Goal: Information Seeking & Learning: Compare options

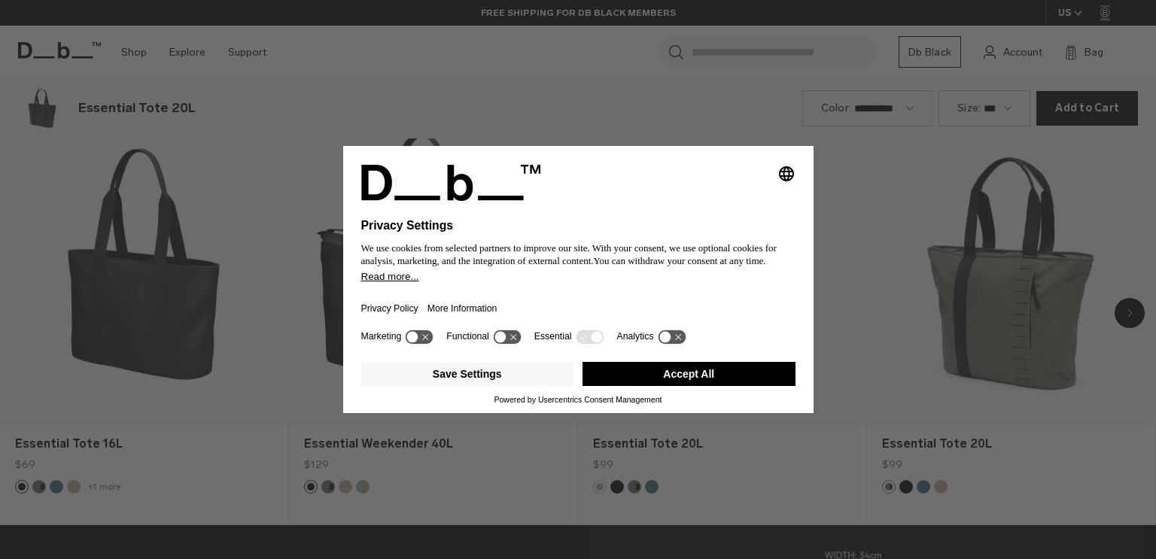
click at [632, 388] on div "Save Settings Accept All" at bounding box center [578, 375] width 434 height 39
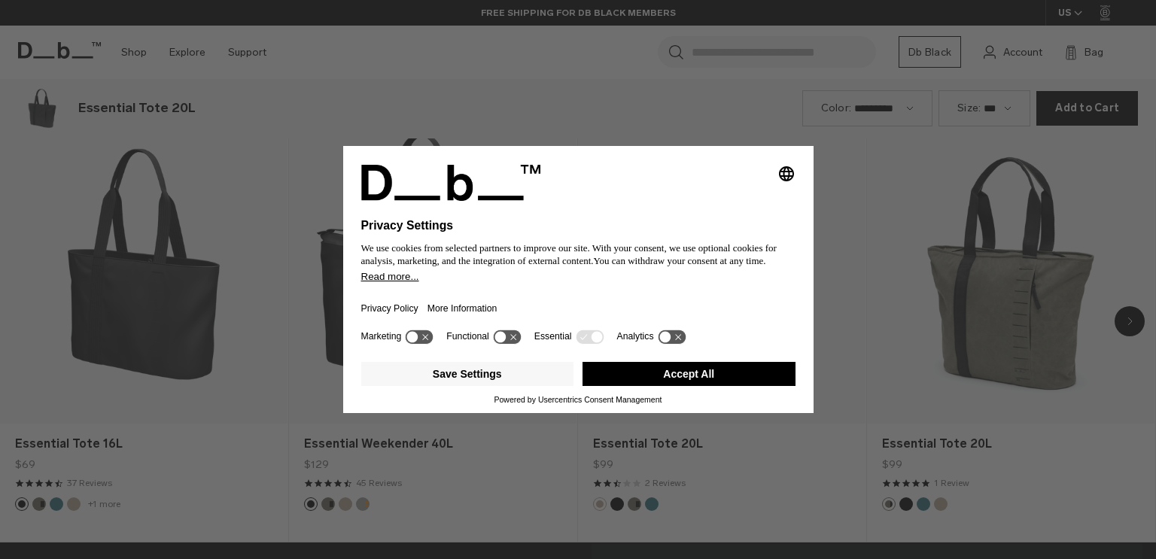
click at [644, 380] on button "Accept All" at bounding box center [688, 374] width 213 height 24
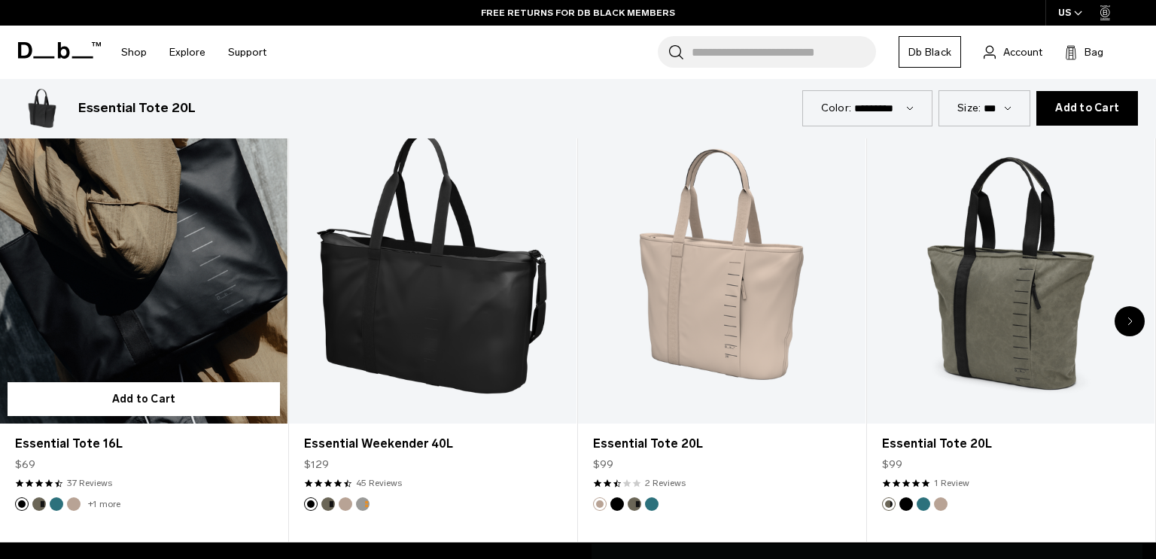
click at [163, 324] on link "Essential Tote 16L" at bounding box center [143, 264] width 287 height 319
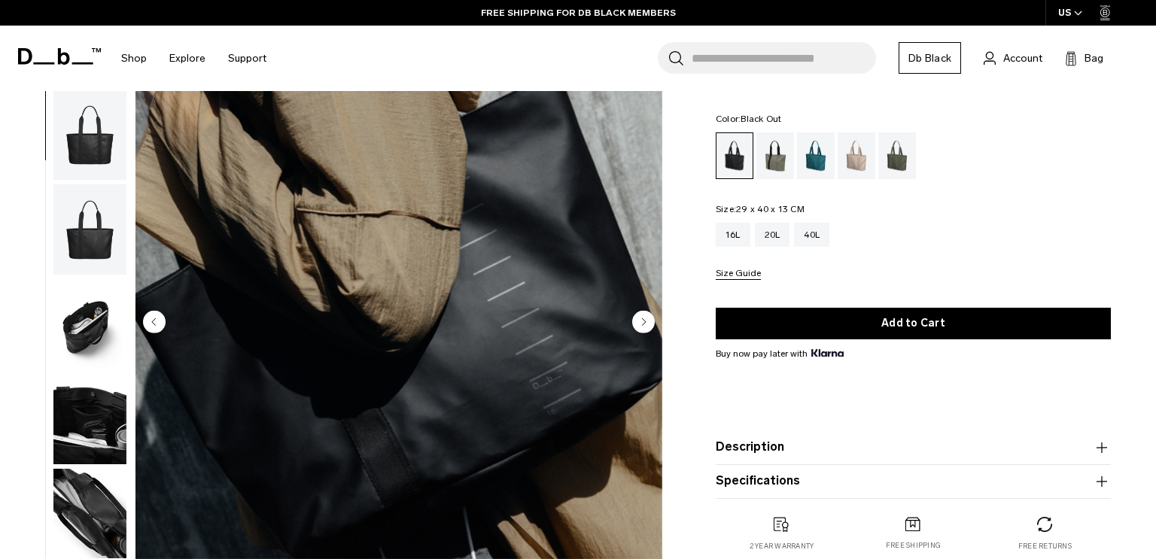
click at [639, 327] on circle "Next slide" at bounding box center [643, 322] width 23 height 23
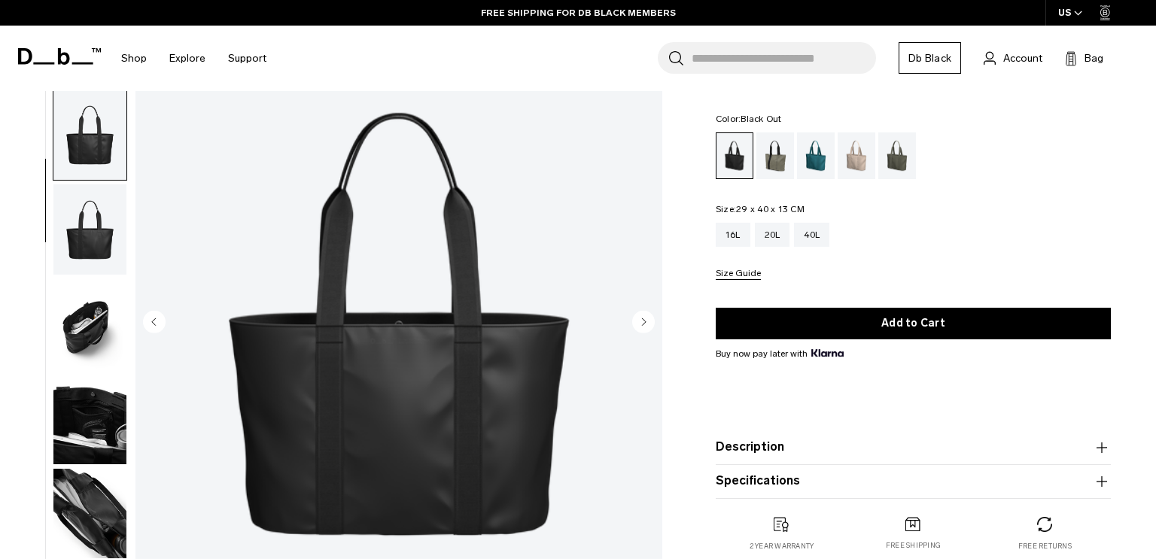
click at [639, 327] on circle "Next slide" at bounding box center [643, 322] width 23 height 23
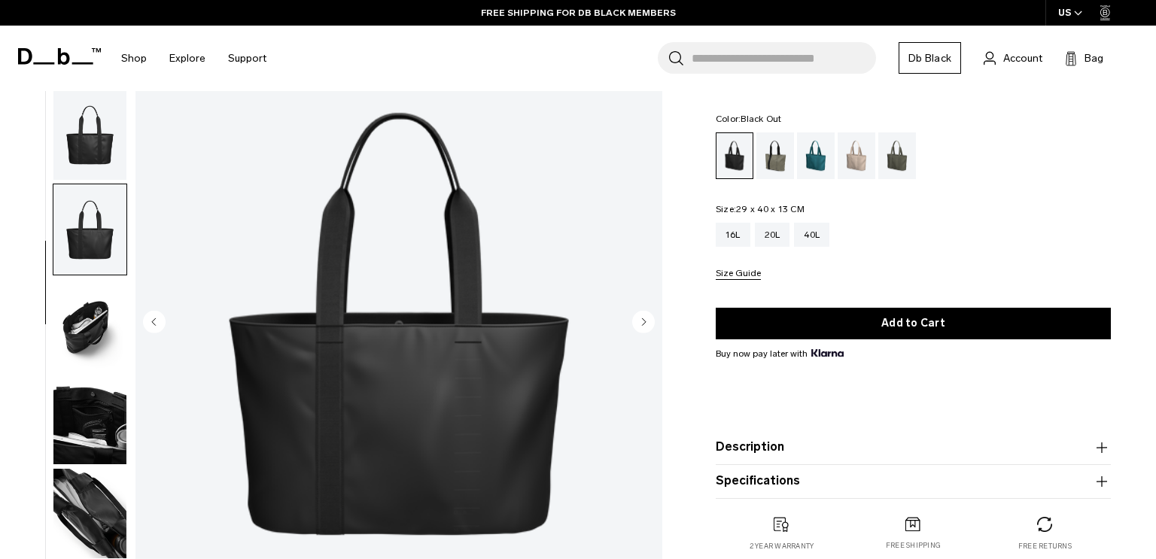
click at [639, 327] on circle "Next slide" at bounding box center [643, 322] width 23 height 23
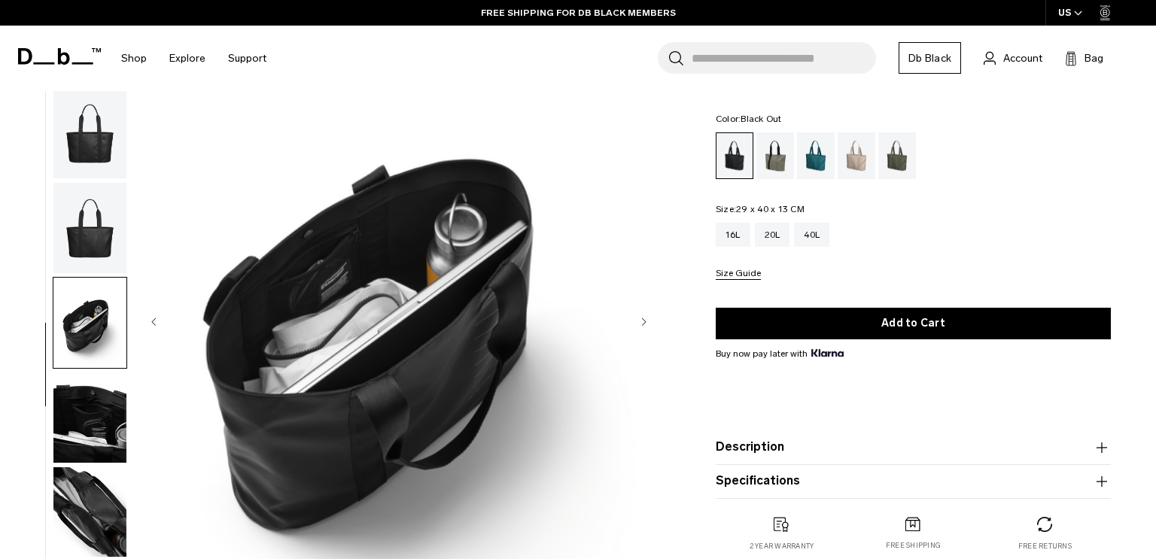
click at [639, 327] on circle "Next slide" at bounding box center [643, 322] width 23 height 23
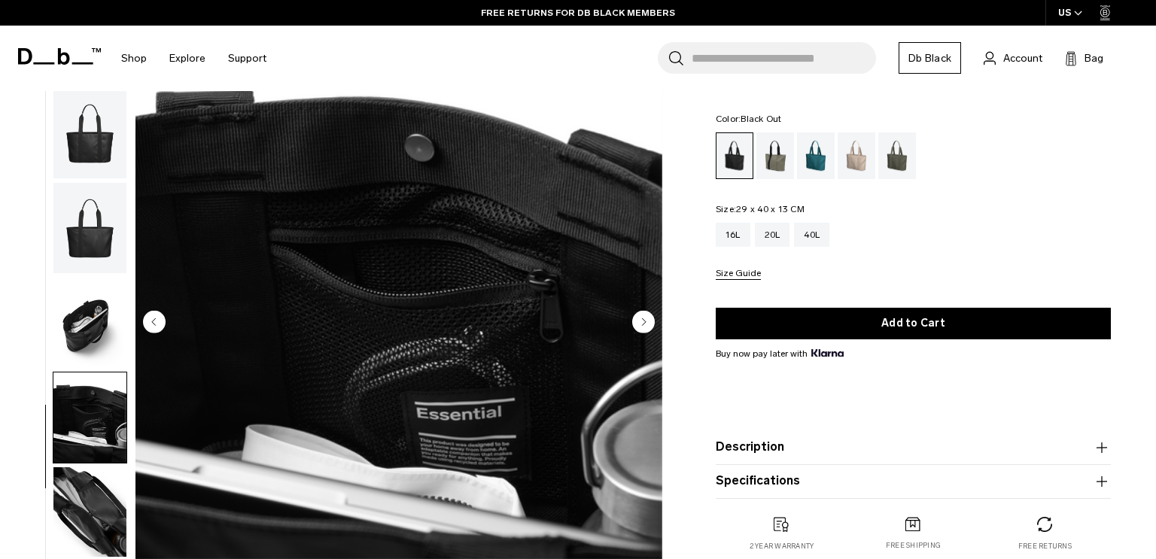
click at [639, 327] on circle "Next slide" at bounding box center [643, 322] width 23 height 23
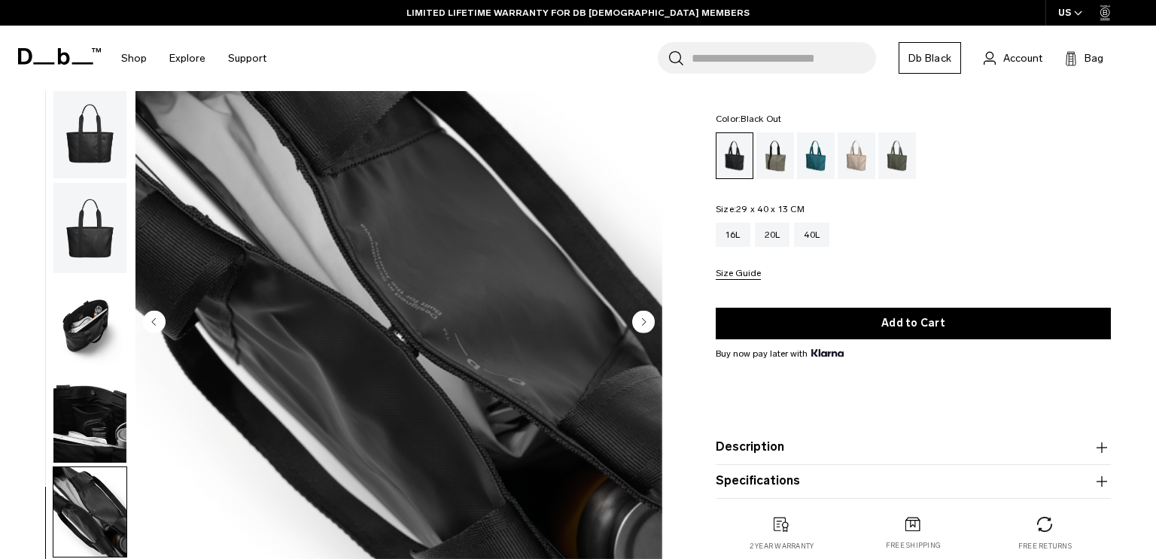
click at [640, 328] on circle "Next slide" at bounding box center [643, 322] width 23 height 23
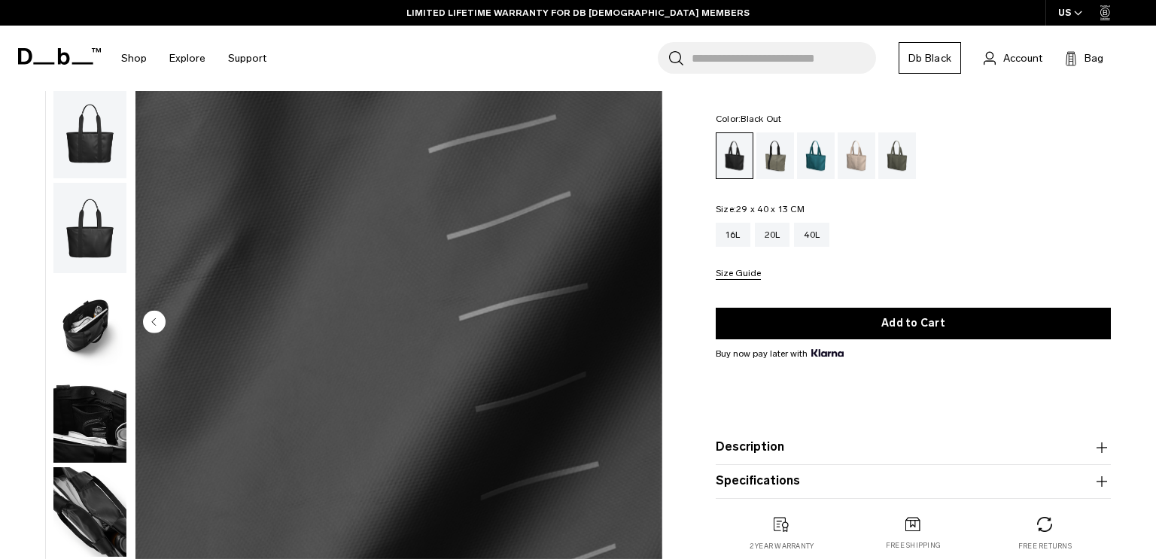
click at [640, 328] on img "8 / 8" at bounding box center [398, 324] width 527 height 658
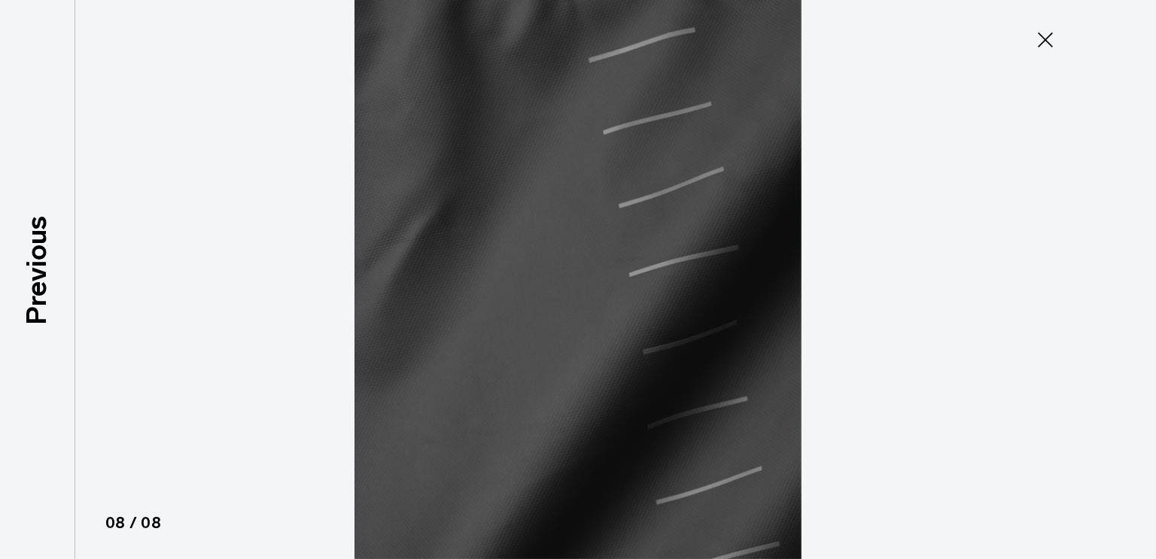
click at [640, 328] on img at bounding box center [577, 279] width 677 height 559
click at [1035, 48] on icon at bounding box center [1045, 40] width 24 height 24
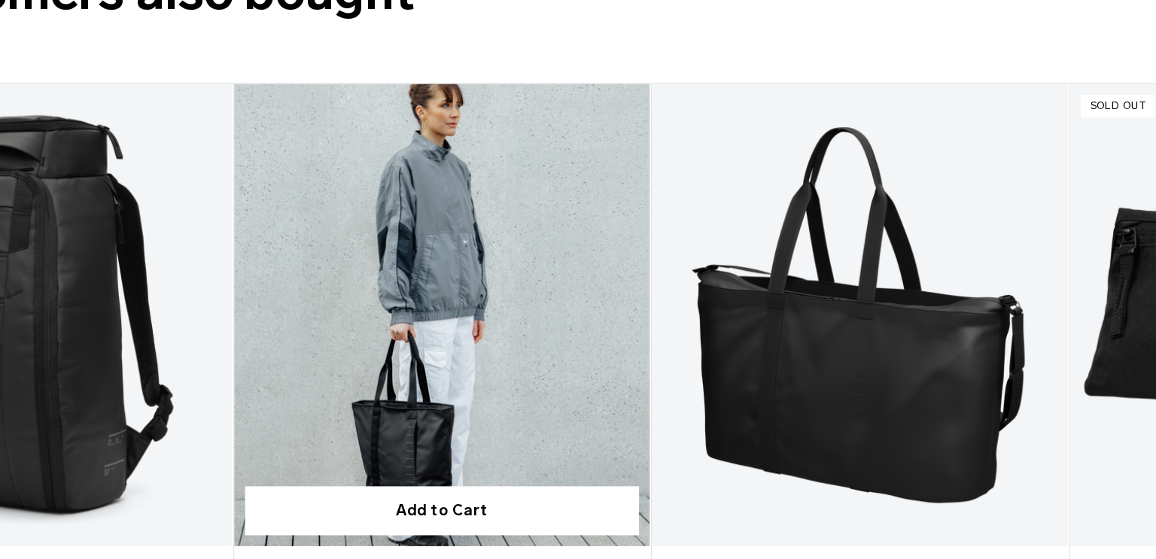
scroll to position [3134, 0]
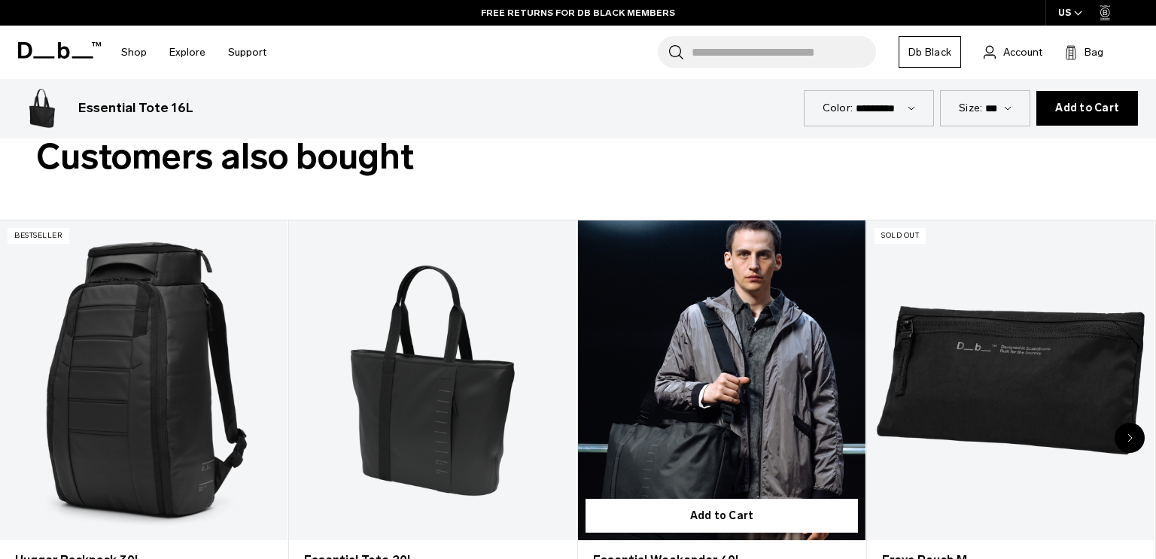
click at [750, 315] on link "Essential Weekender 40L" at bounding box center [721, 379] width 287 height 319
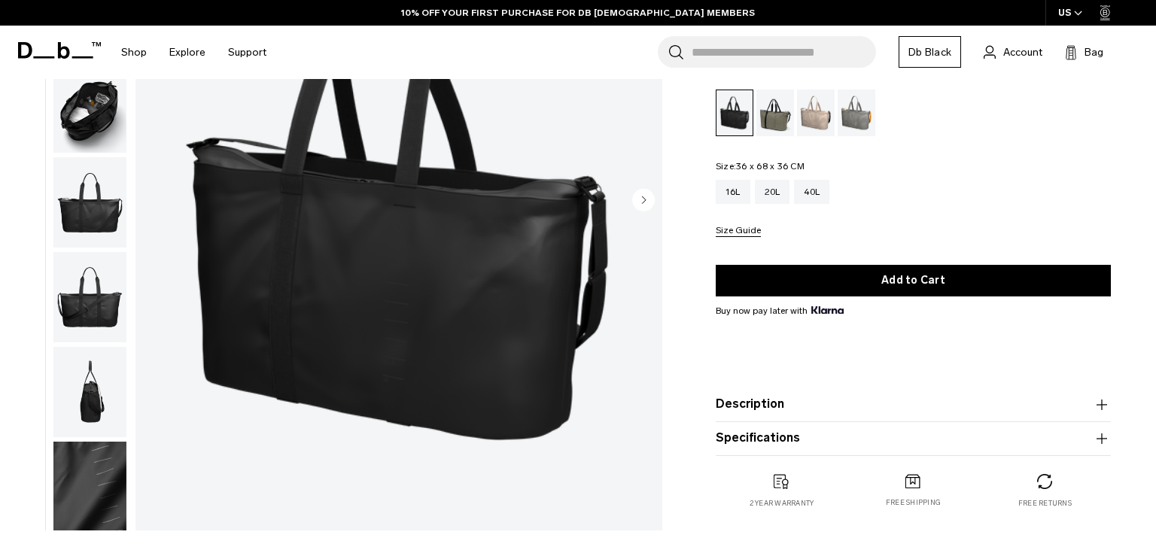
click at [87, 406] on img "button" at bounding box center [89, 392] width 73 height 90
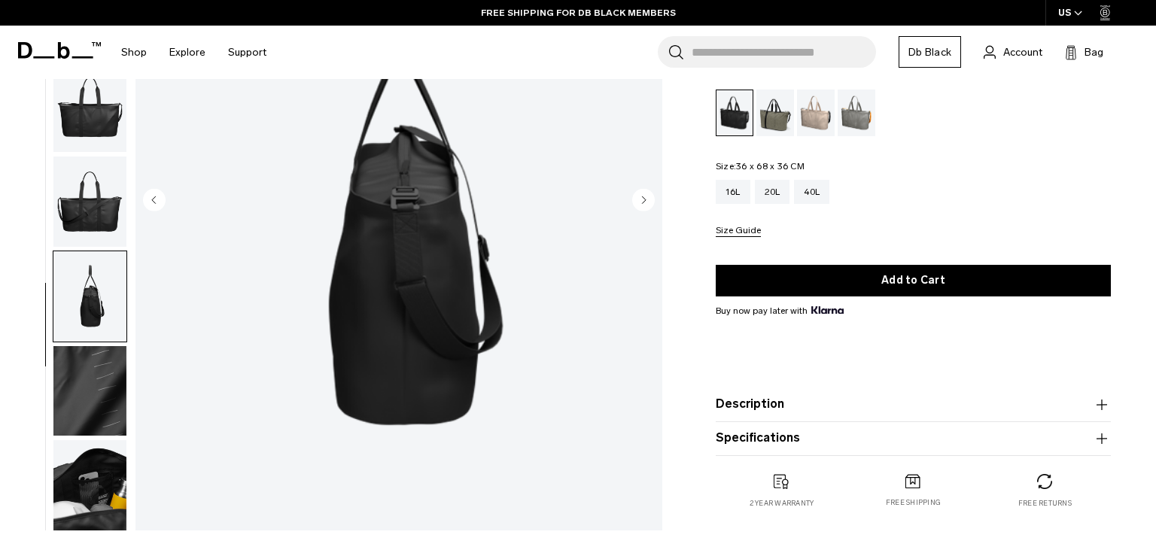
click at [86, 448] on img "button" at bounding box center [89, 485] width 73 height 90
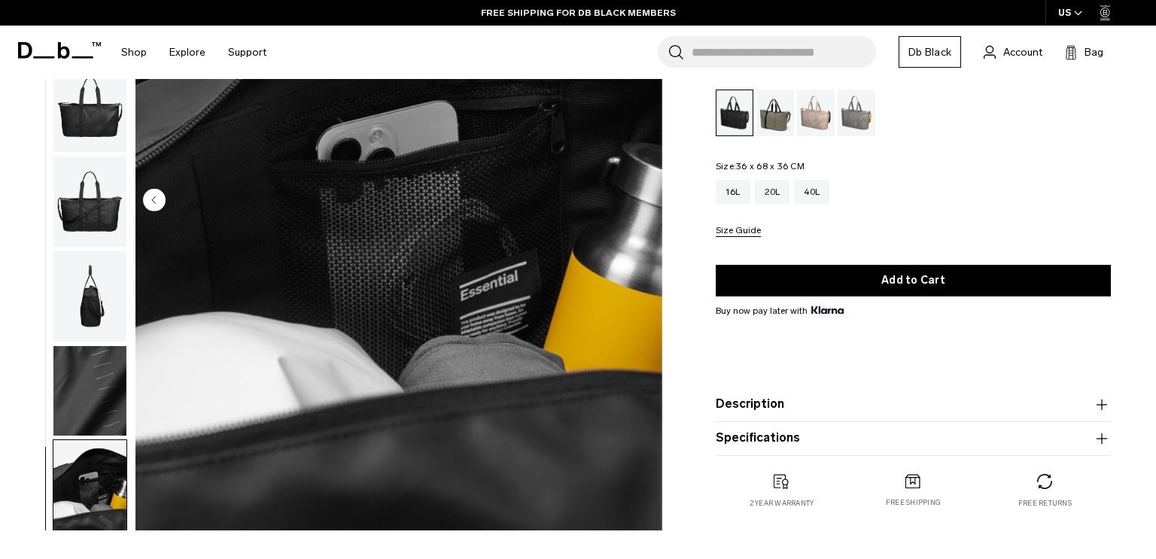
scroll to position [96, 0]
click at [105, 341] on ul at bounding box center [90, 202] width 75 height 658
click at [102, 360] on img "button" at bounding box center [89, 390] width 73 height 90
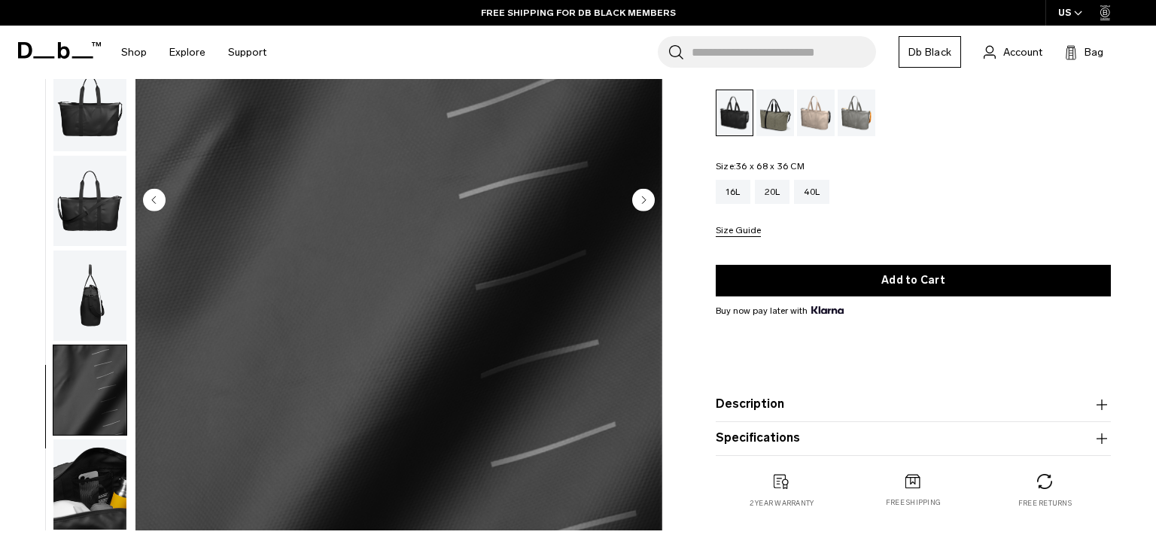
click at [88, 211] on img "button" at bounding box center [89, 201] width 73 height 90
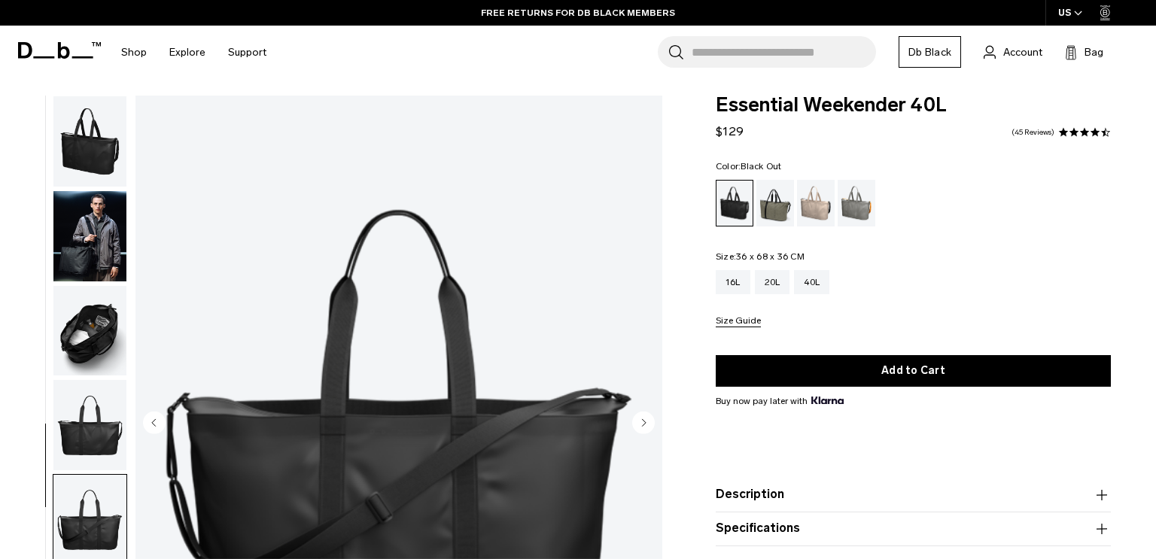
scroll to position [5, 0]
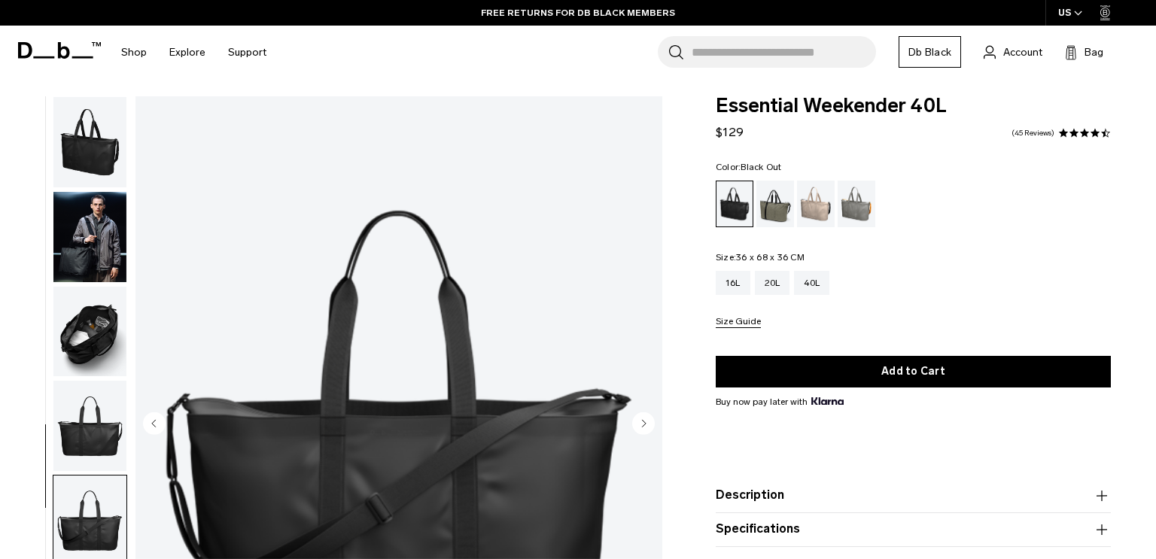
click at [66, 138] on img "button" at bounding box center [89, 142] width 73 height 90
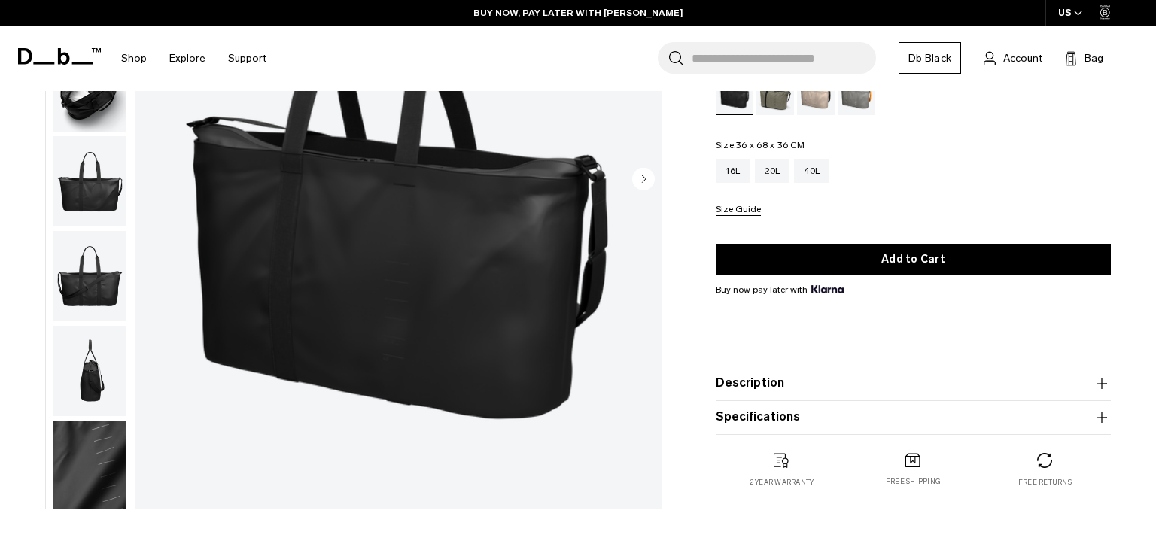
scroll to position [247, 0]
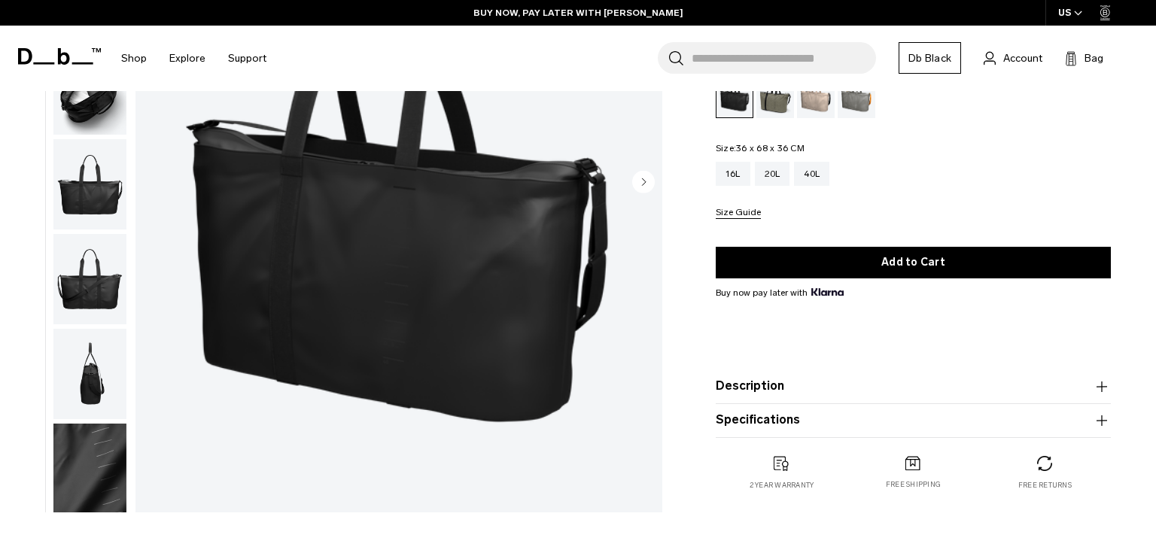
click at [95, 405] on img "button" at bounding box center [89, 374] width 73 height 90
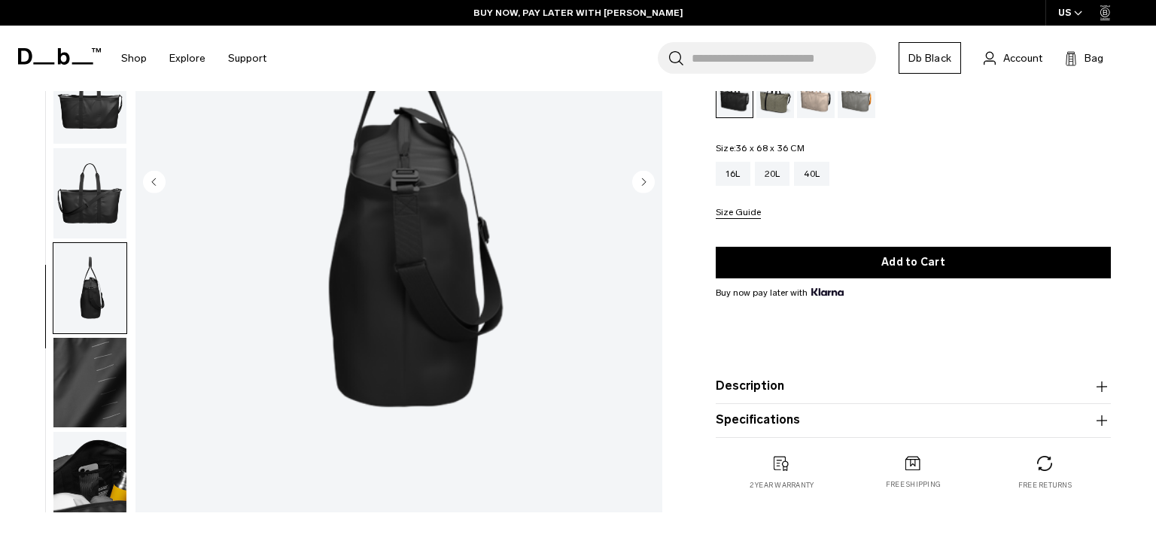
scroll to position [96, 0]
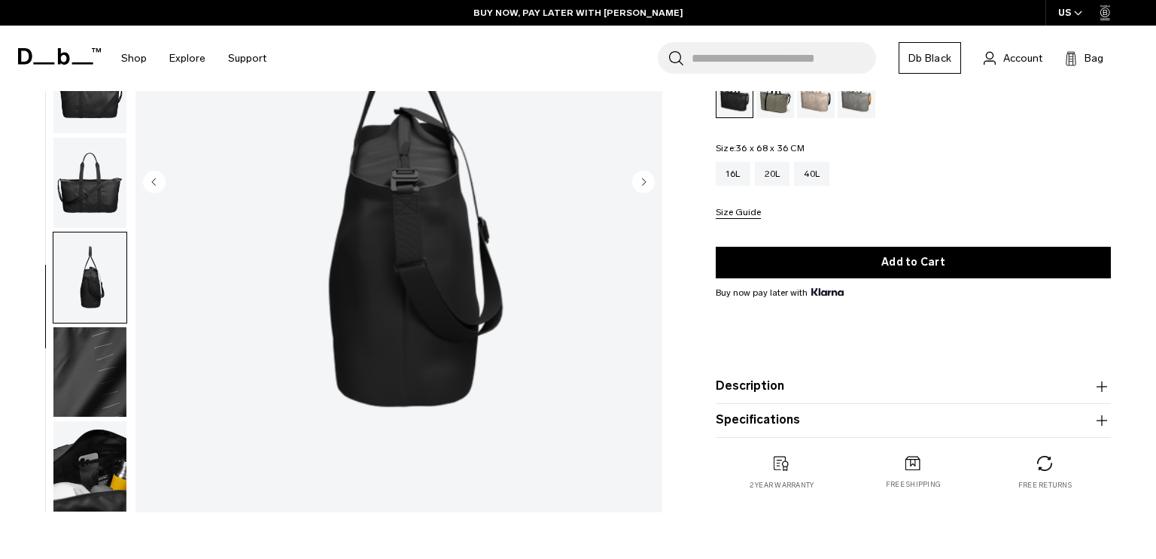
click at [93, 374] on img "button" at bounding box center [89, 372] width 73 height 90
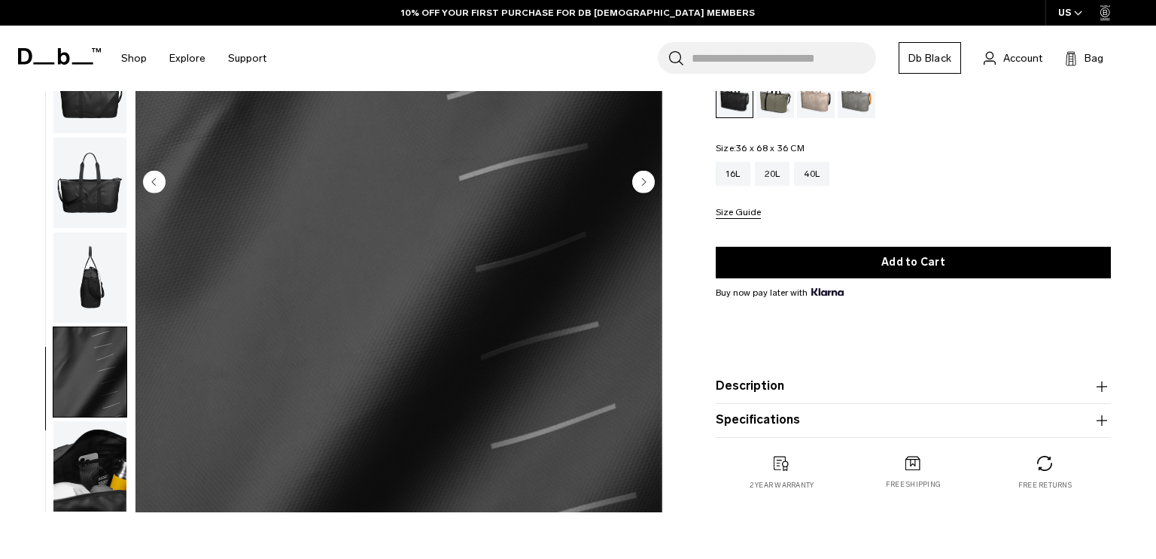
click at [92, 464] on img "button" at bounding box center [89, 466] width 73 height 90
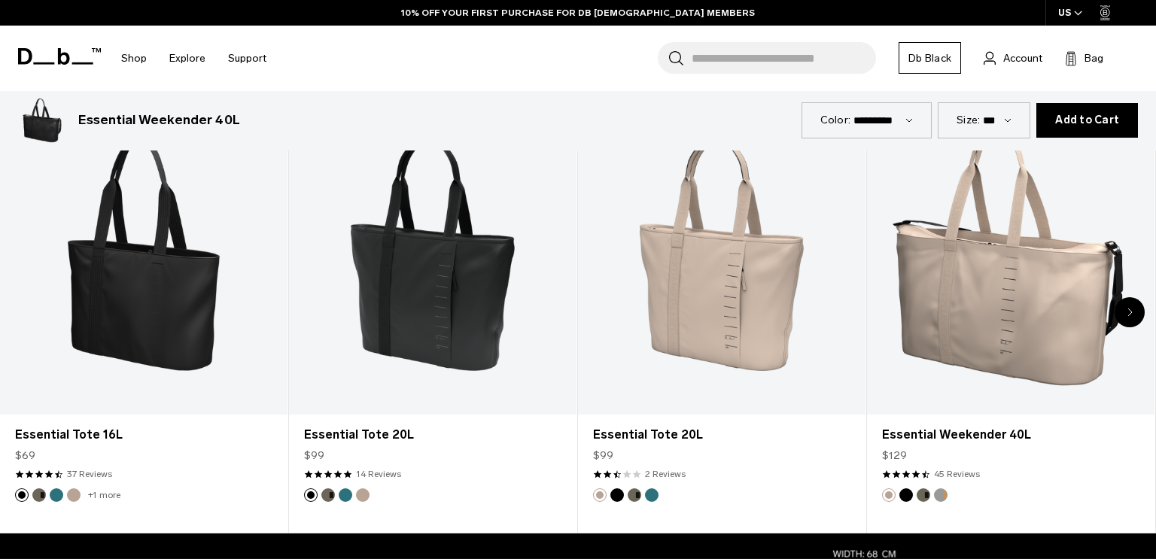
scroll to position [801, 0]
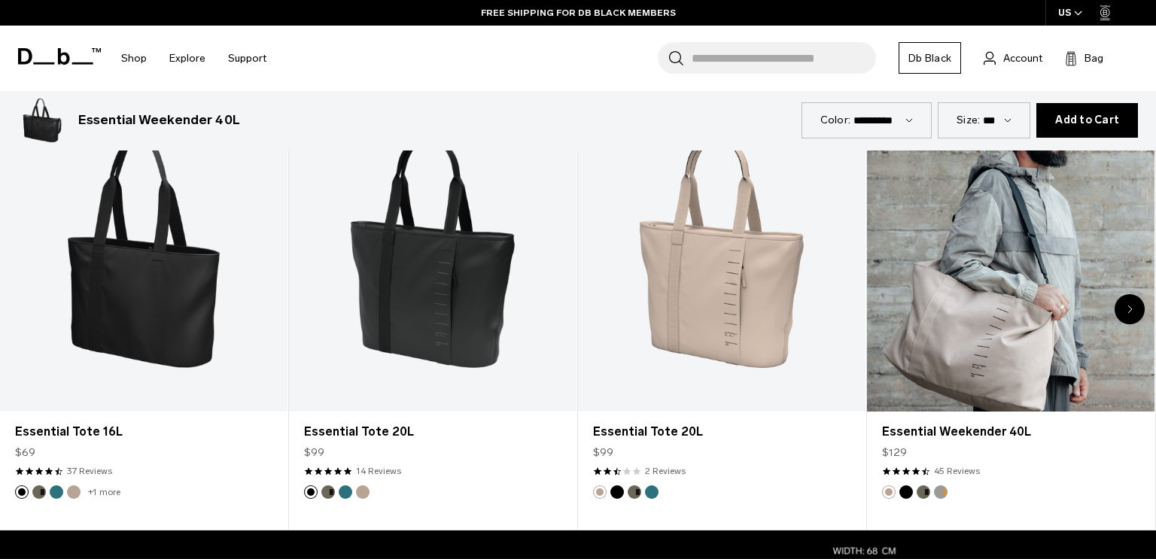
click at [1031, 331] on link "Essential Weekender 40L" at bounding box center [1010, 252] width 287 height 319
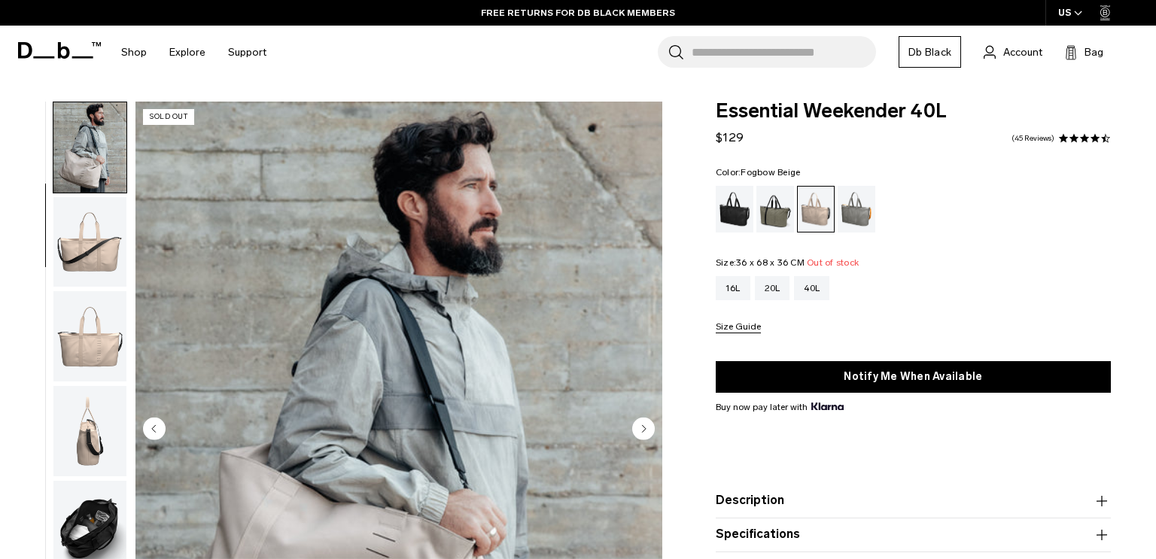
click at [860, 111] on span "Essential Weekender 40L" at bounding box center [913, 112] width 395 height 20
copy div "Essential Weekender 40L"
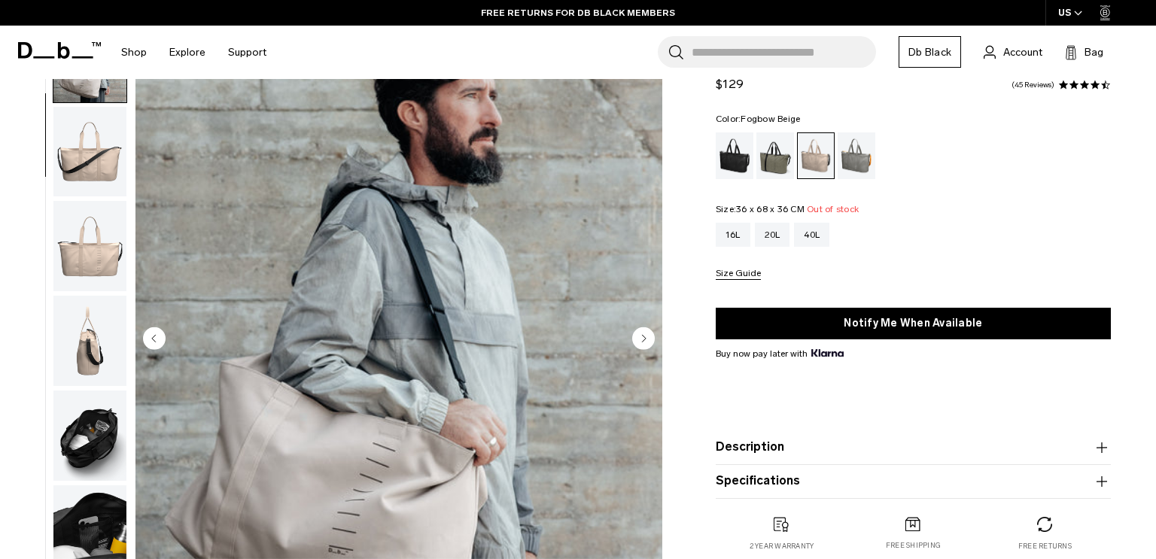
scroll to position [84, 0]
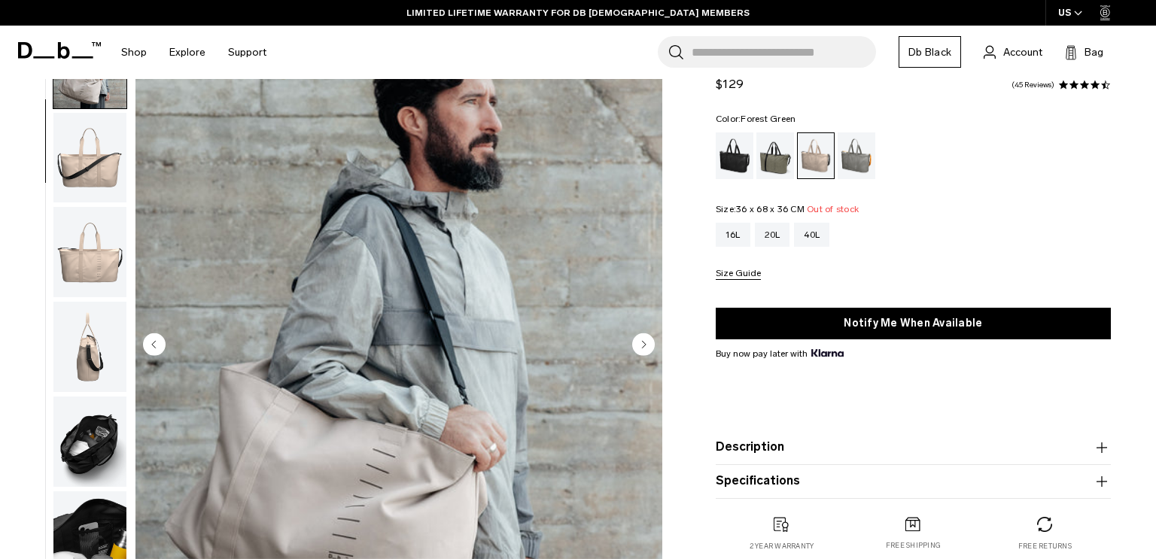
click at [778, 167] on div "Forest Green" at bounding box center [775, 155] width 38 height 47
